Goal: Obtain resource: Download file/media

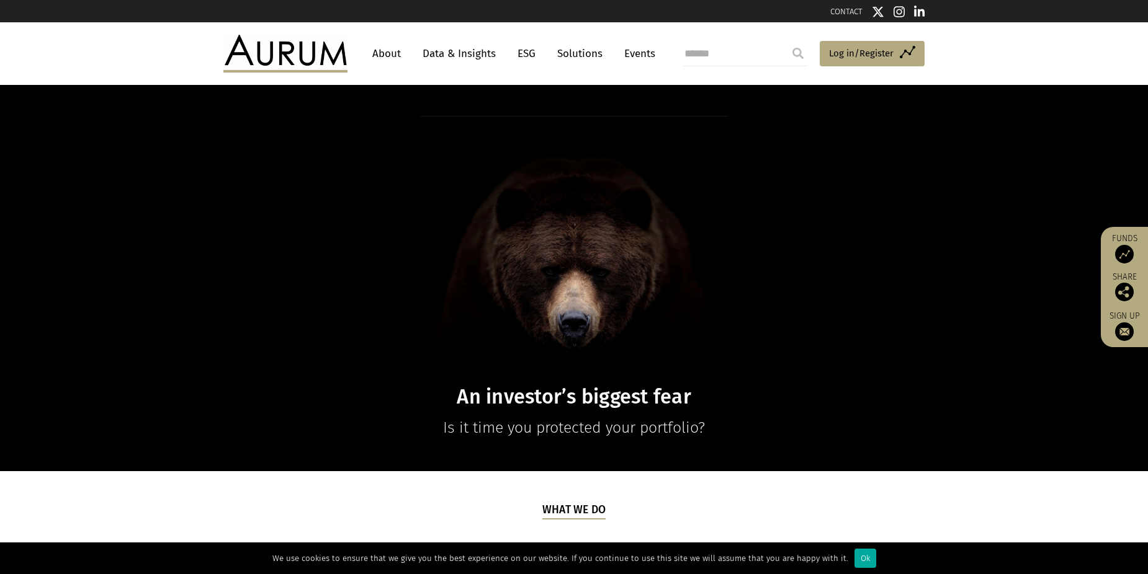
click at [580, 56] on link "Solutions" at bounding box center [580, 53] width 58 height 23
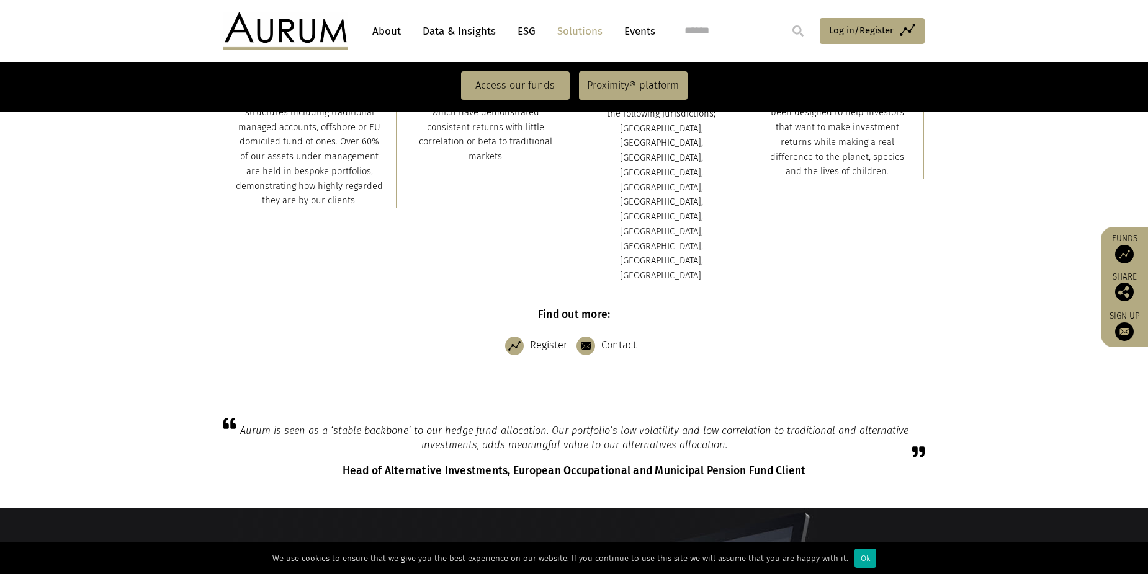
scroll to position [496, 0]
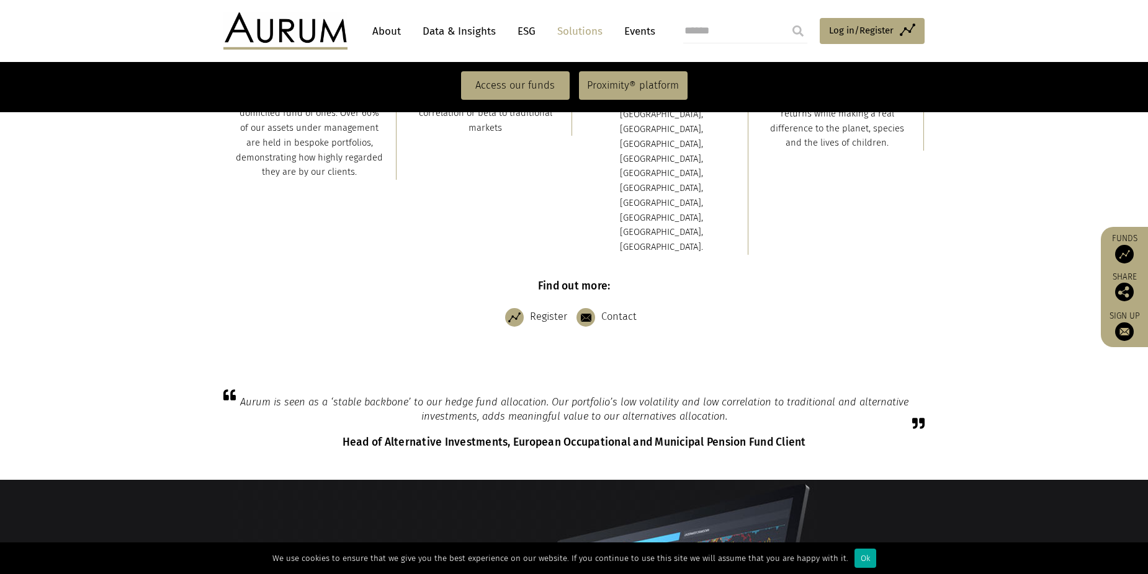
click at [491, 33] on link "Data & Insights" at bounding box center [459, 31] width 86 height 23
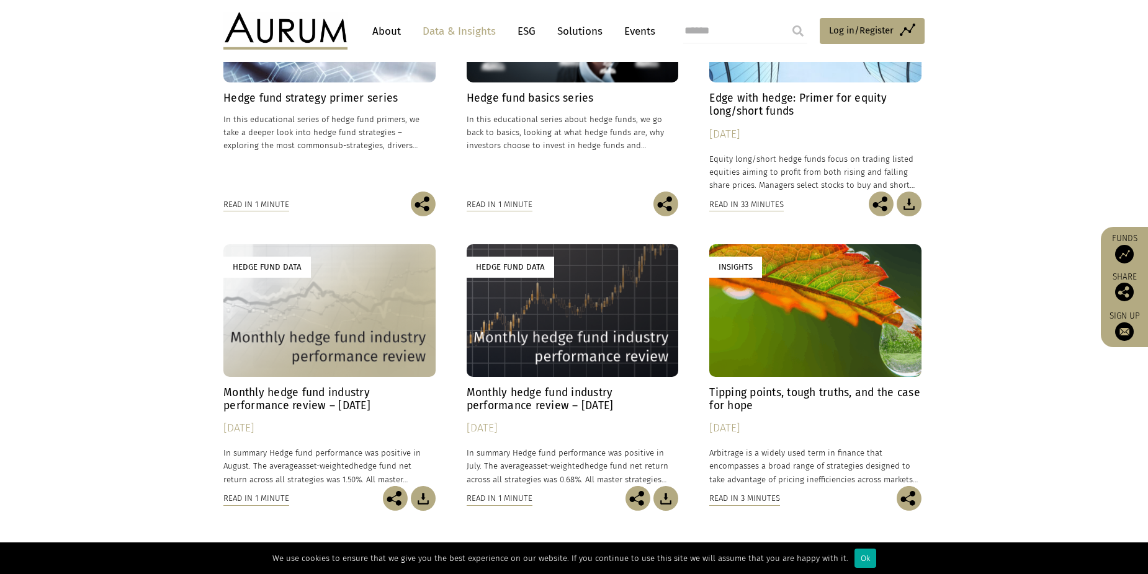
scroll to position [496, 0]
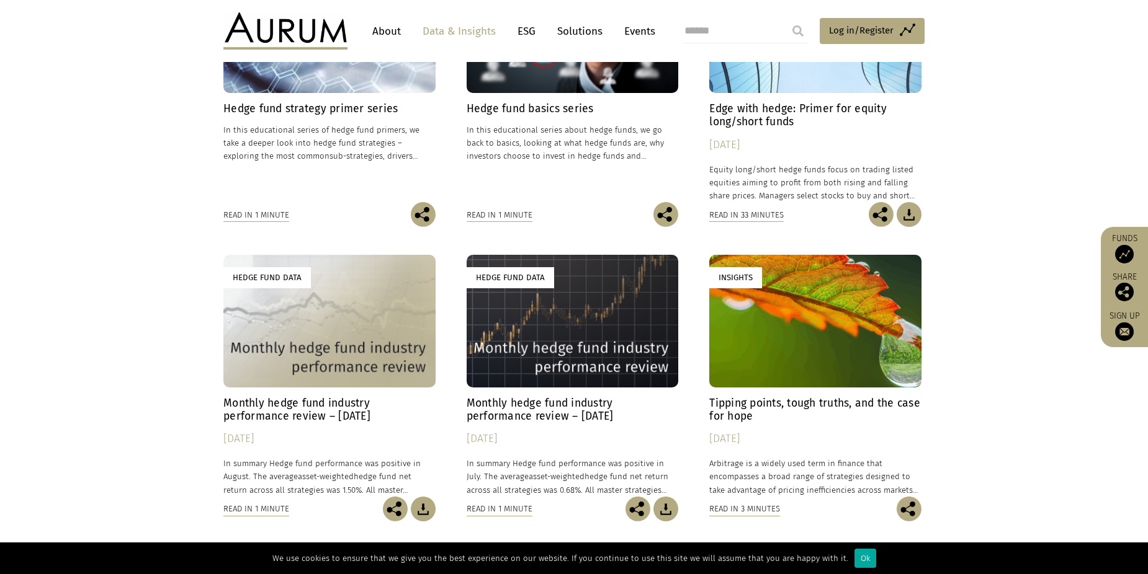
click at [498, 217] on div "Read in 1 minute" at bounding box center [499, 215] width 66 height 14
click at [582, 109] on h4 "Hedge fund basics series" at bounding box center [572, 108] width 212 height 13
click at [275, 106] on h4 "Hedge fund strategy primer series" at bounding box center [329, 108] width 212 height 13
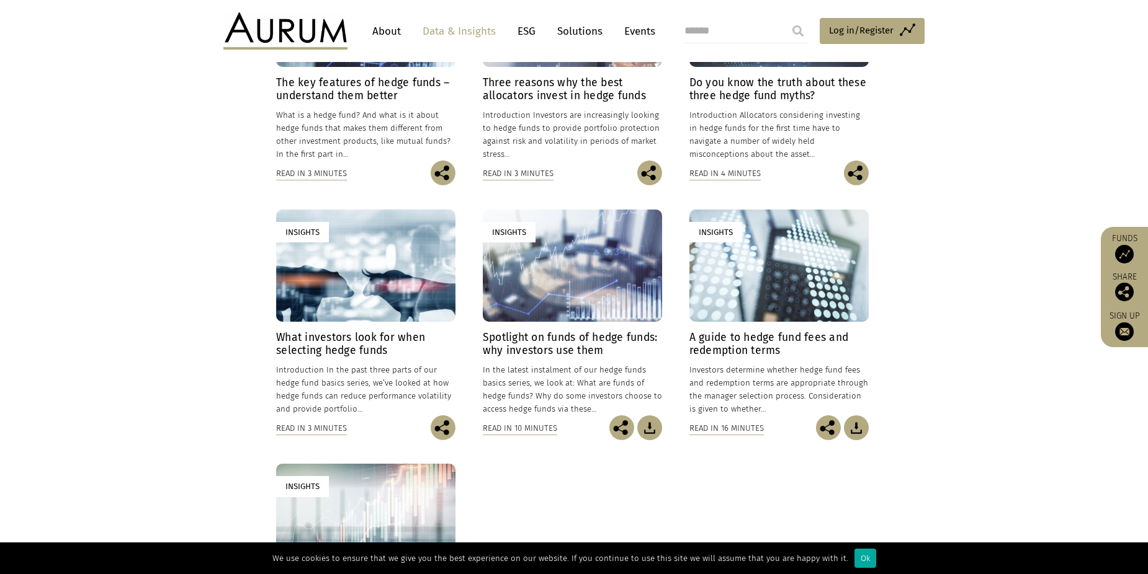
scroll to position [434, 0]
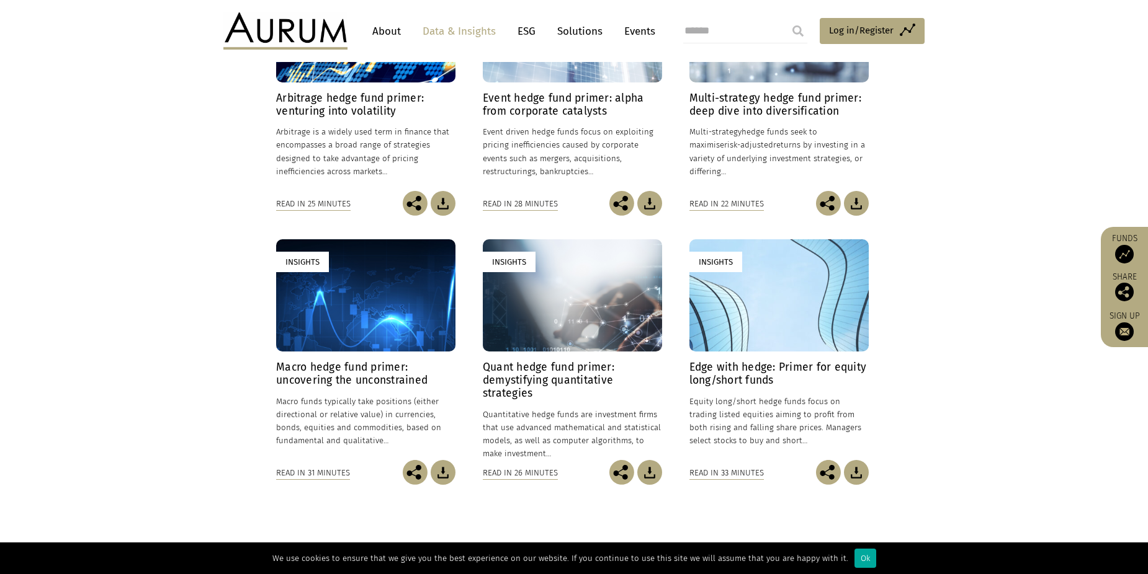
scroll to position [372, 0]
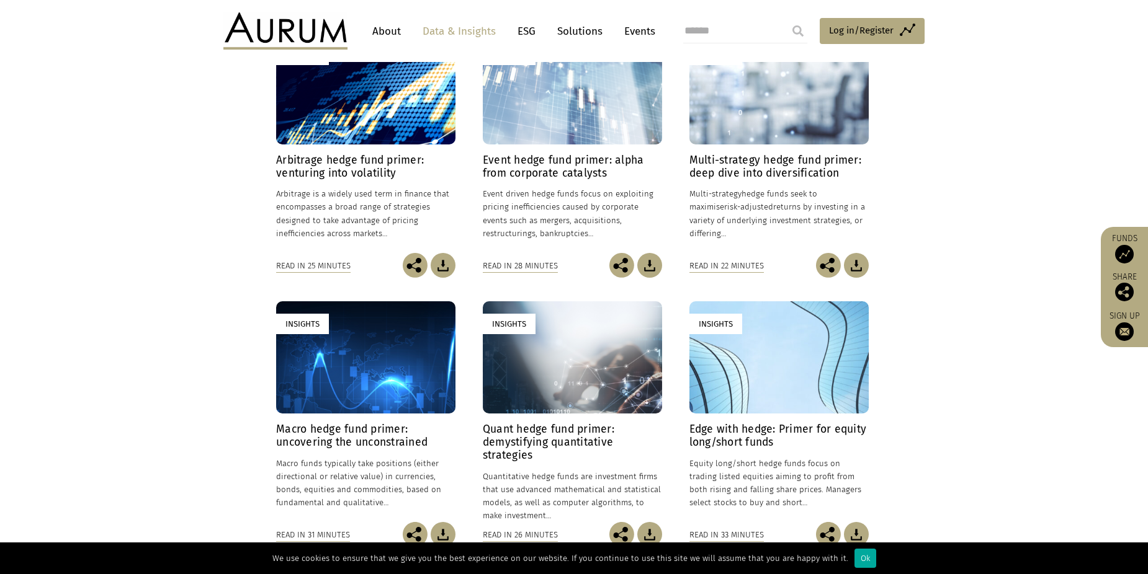
click at [342, 160] on h4 "Arbitrage hedge fund primer: venturing into volatility" at bounding box center [365, 167] width 179 height 26
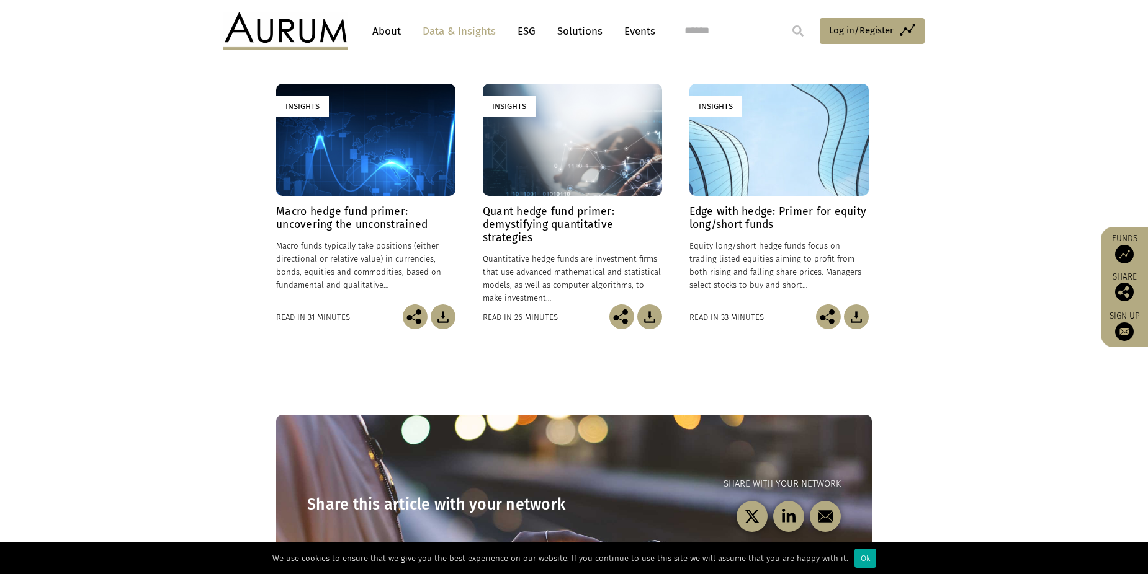
scroll to position [620, 0]
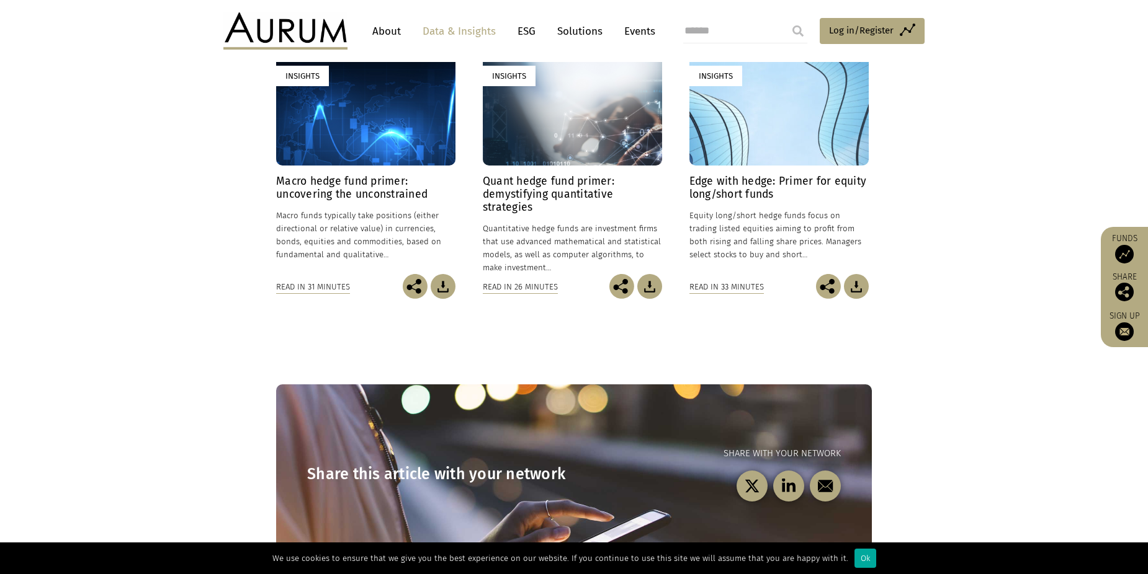
click at [743, 172] on link "Insights Edge with hedge: Primer for equity long/short funds 30/09/2025 Equity …" at bounding box center [778, 163] width 179 height 221
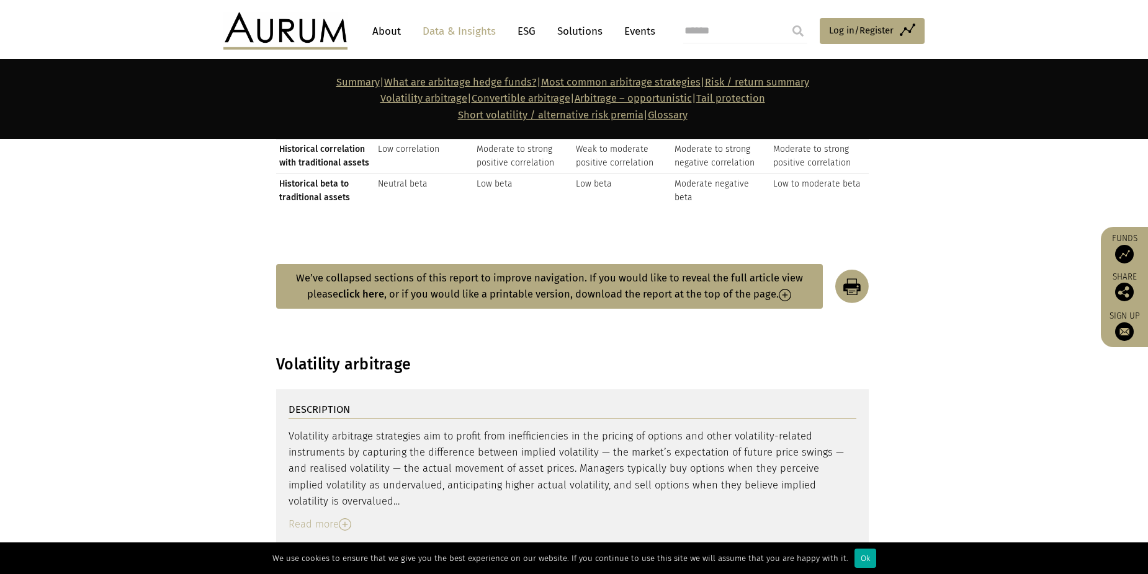
scroll to position [2605, 0]
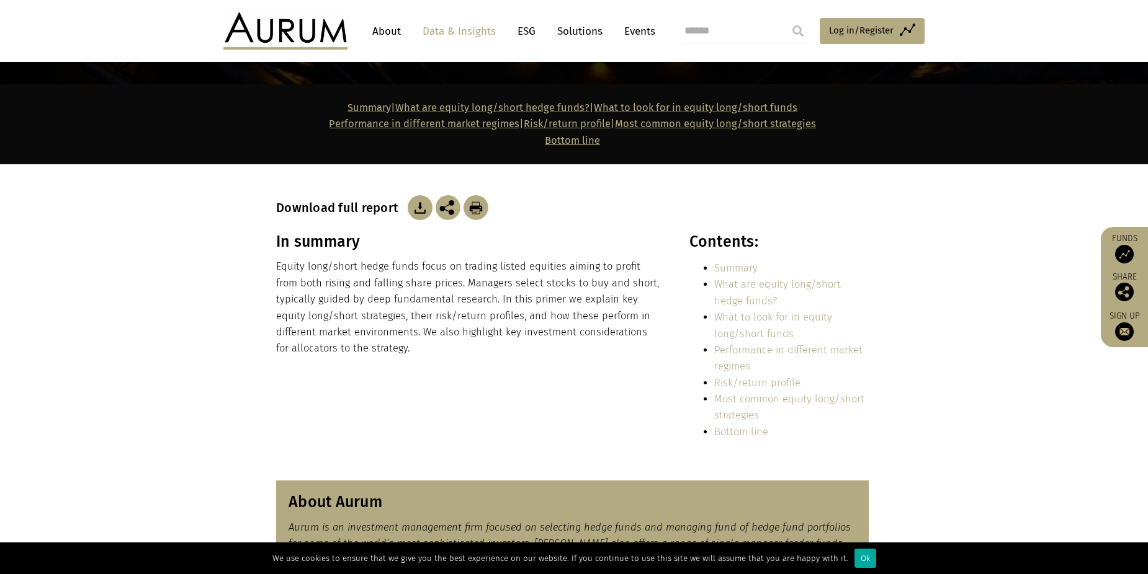
scroll to position [124, 0]
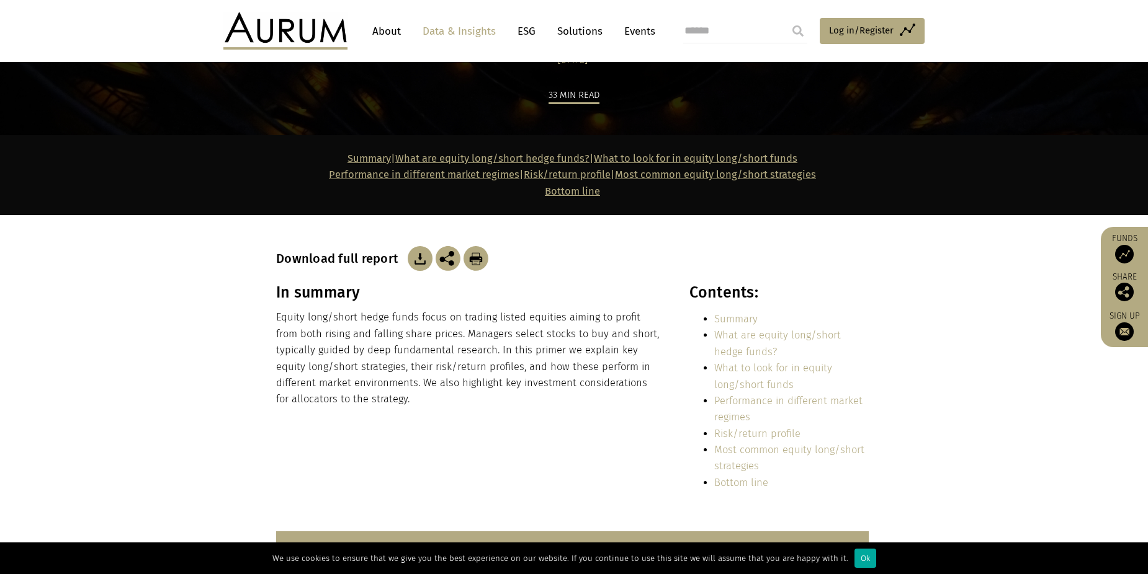
click at [417, 257] on img at bounding box center [420, 258] width 25 height 25
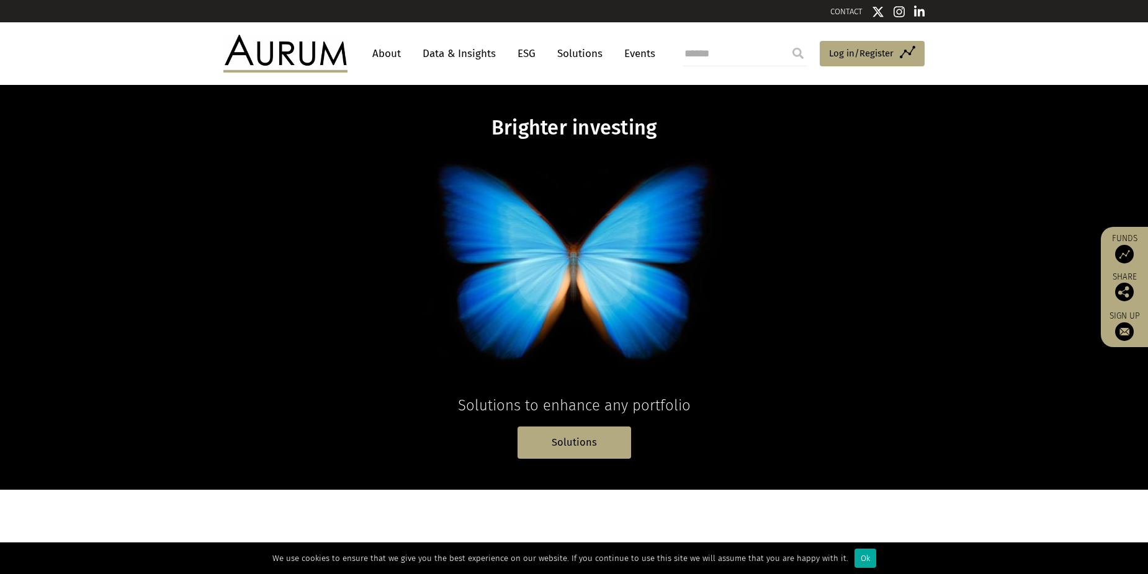
click at [591, 51] on link "Solutions" at bounding box center [580, 53] width 58 height 23
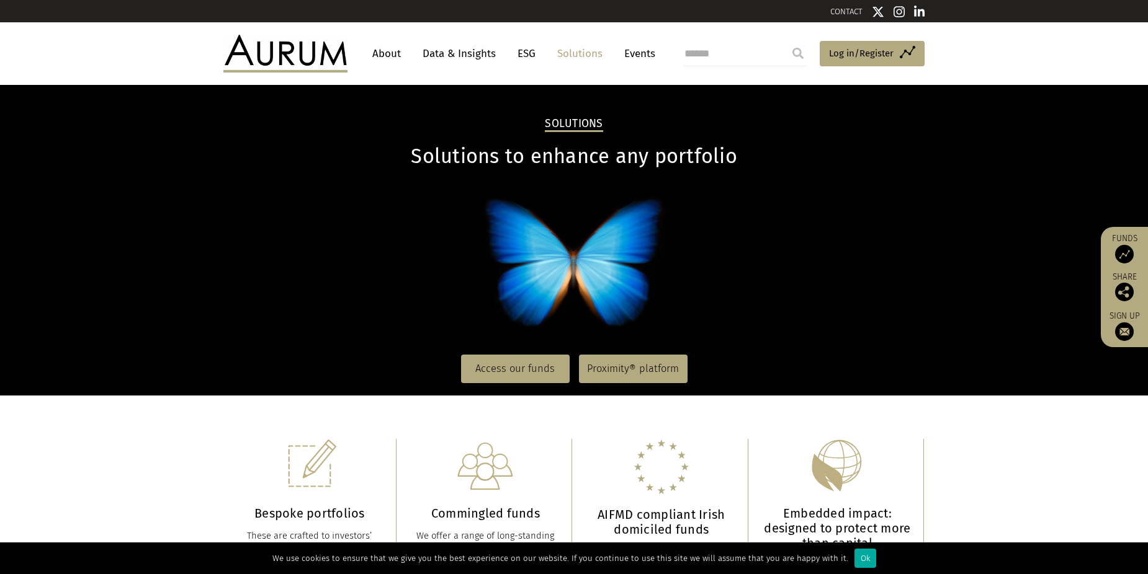
click at [385, 54] on link "About" at bounding box center [386, 53] width 41 height 23
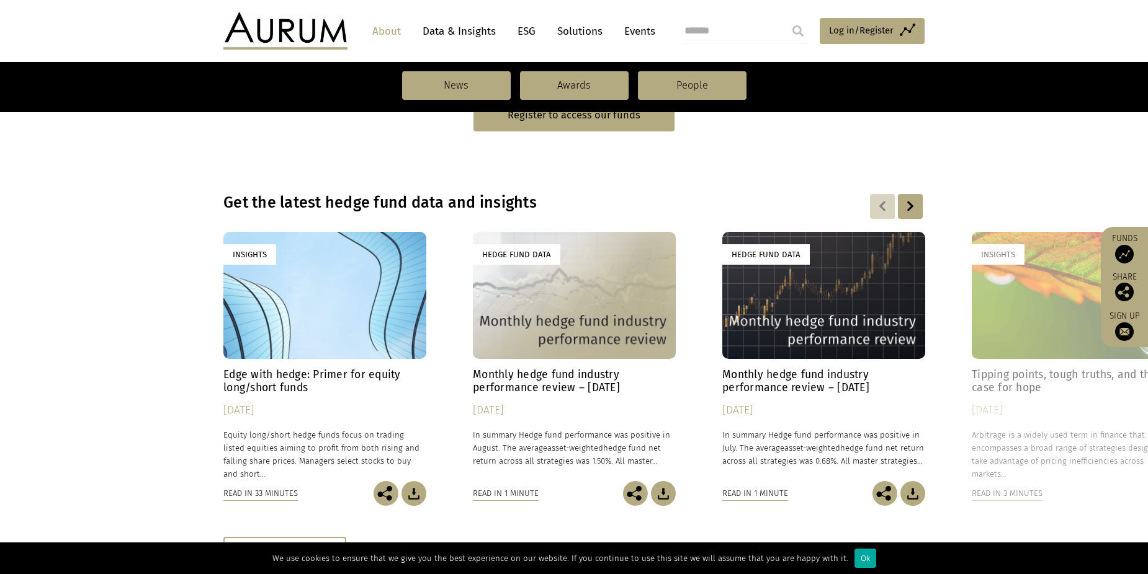
scroll to position [806, 0]
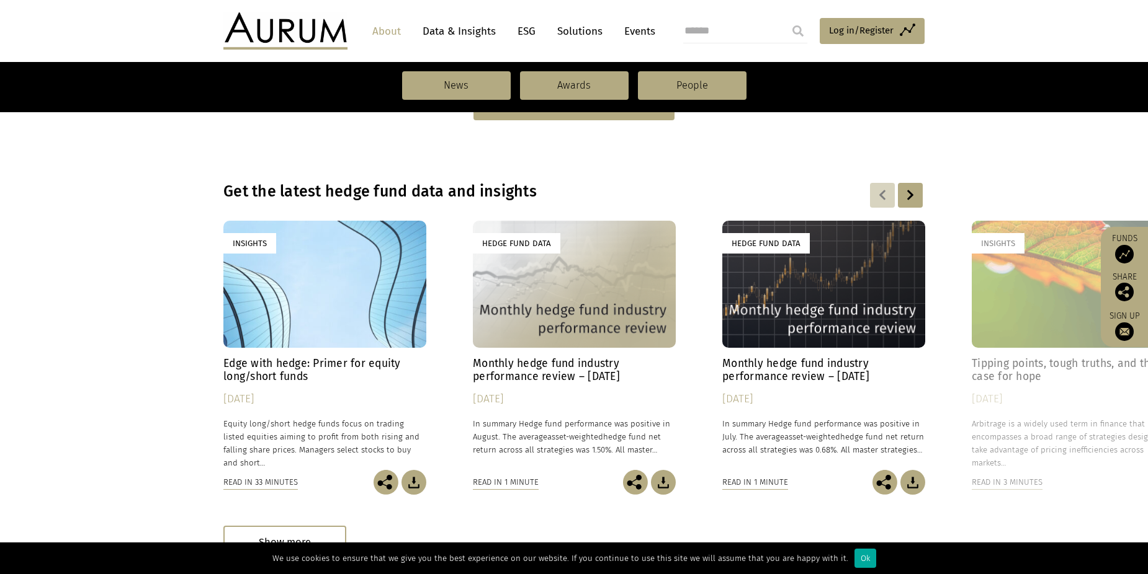
click at [595, 378] on h4 "Monthly hedge fund industry performance review – August 2025" at bounding box center [574, 370] width 203 height 26
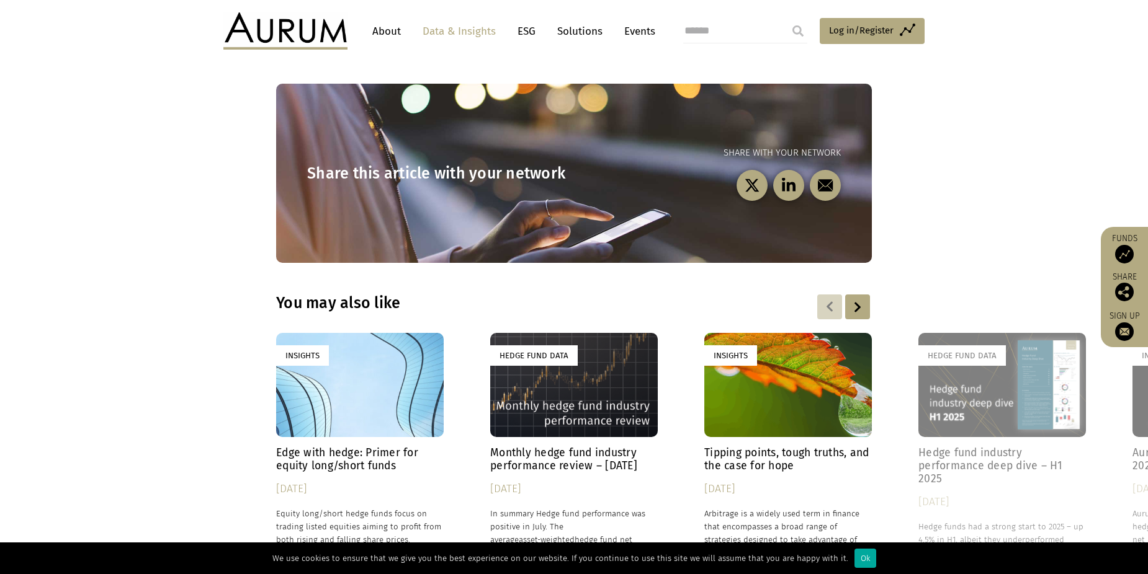
scroll to position [1613, 0]
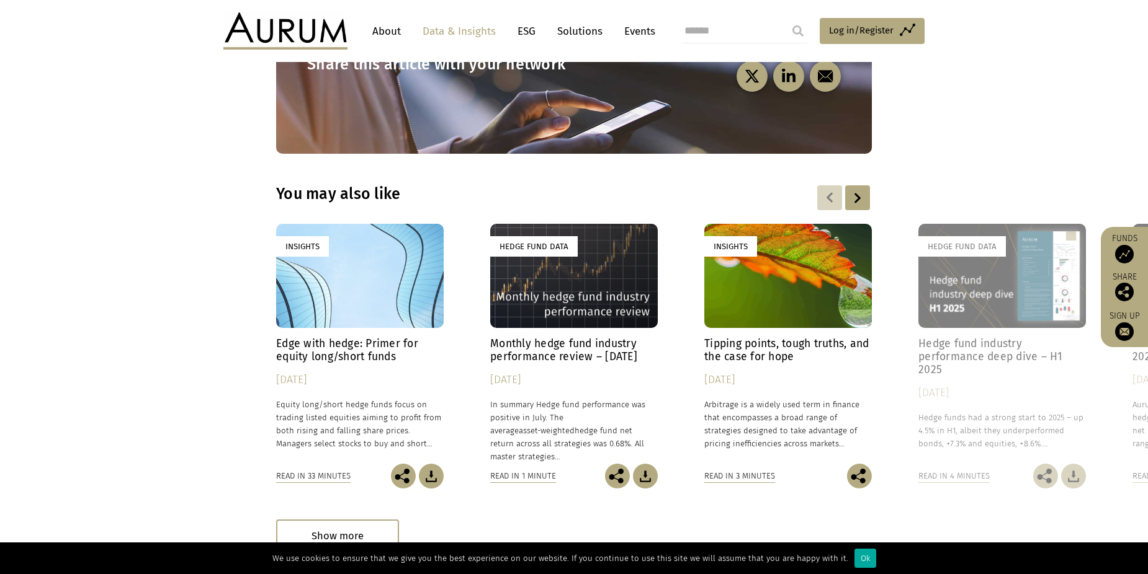
click at [1004, 357] on h4 "Hedge fund industry performance deep dive – H1 2025" at bounding box center [1001, 356] width 167 height 39
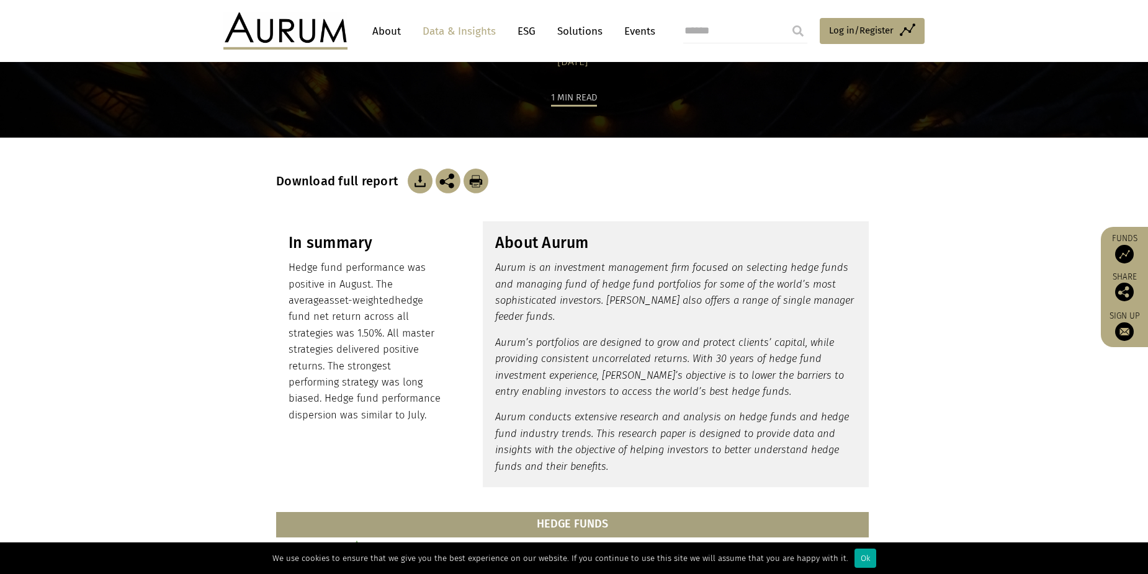
scroll to position [124, 0]
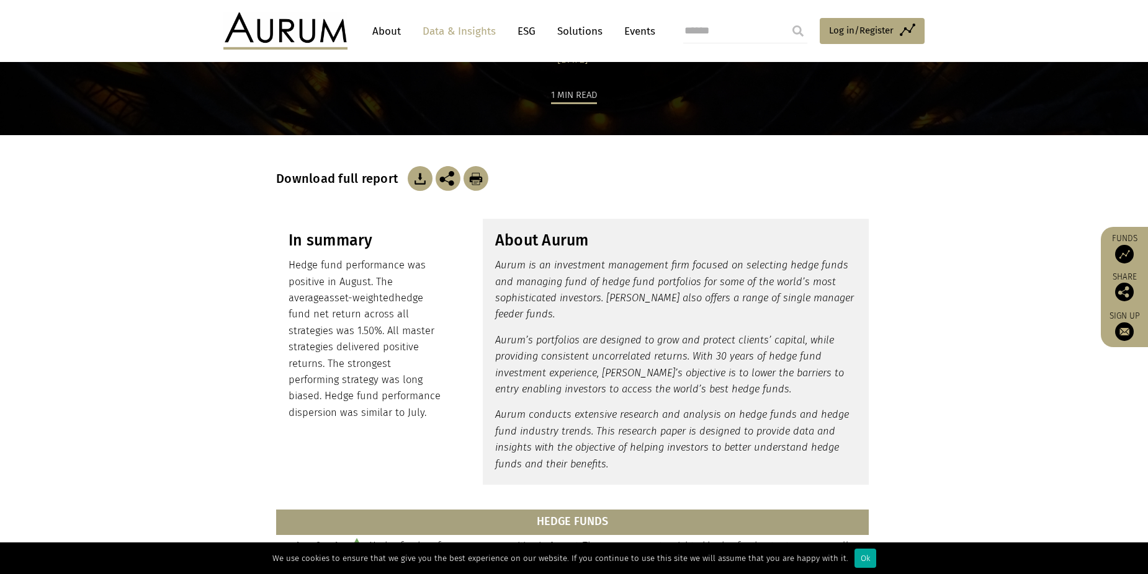
click at [414, 177] on img at bounding box center [420, 178] width 25 height 25
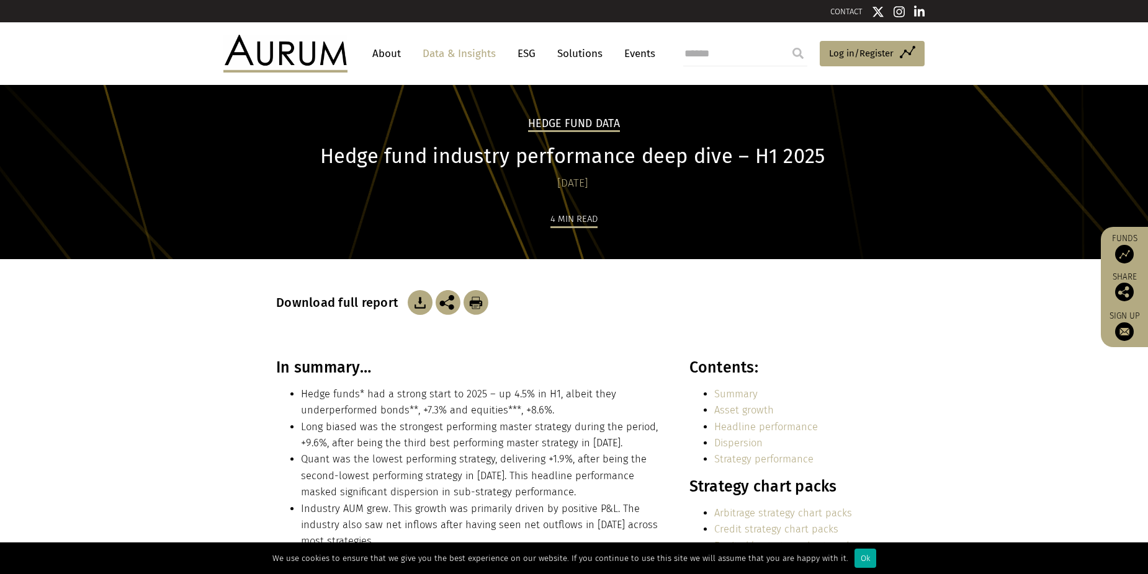
click at [419, 304] on img at bounding box center [420, 302] width 25 height 25
